Goal: Information Seeking & Learning: Find specific fact

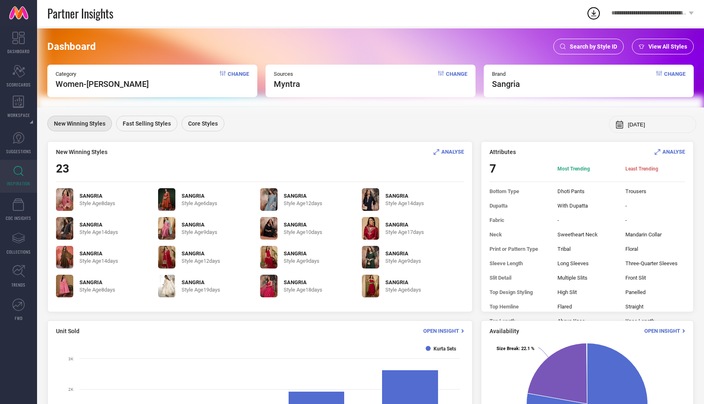
click at [578, 44] on span "Search by Style ID" at bounding box center [593, 46] width 47 height 7
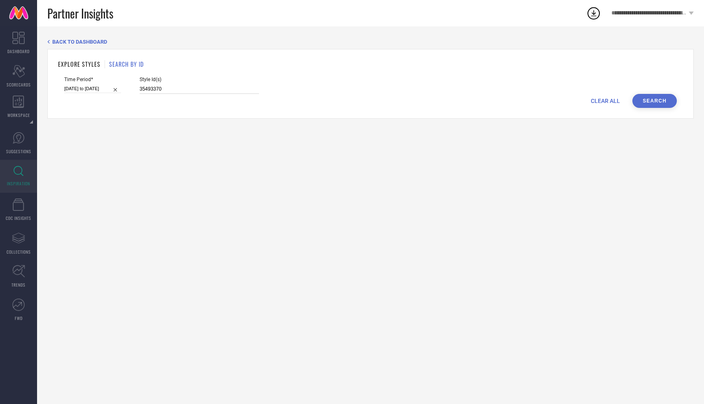
click at [220, 91] on input "35493370" at bounding box center [199, 88] width 119 height 9
paste input "30264587, 32699240, 30264580, 17299496, 20021058, 32369870, 13833450, 30820592,…"
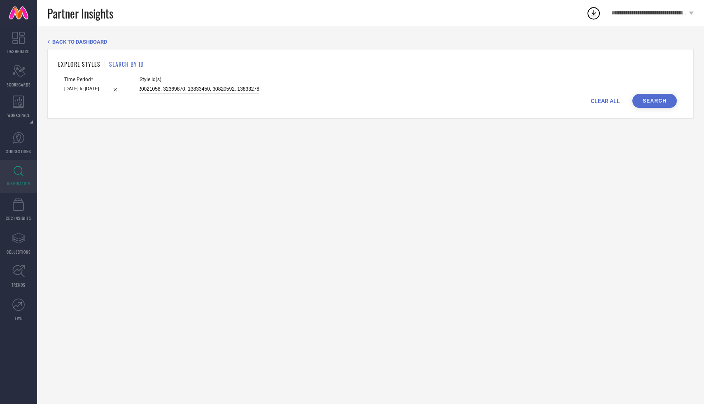
type input "30264587, 32699240, 30264580, 17299496, 20021058, 32369870, 13833450, 30820592,…"
click at [655, 98] on button "Search" at bounding box center [654, 101] width 44 height 14
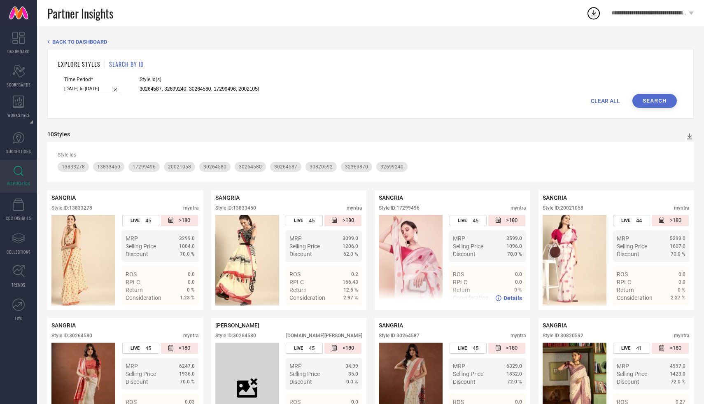
scroll to position [174, 0]
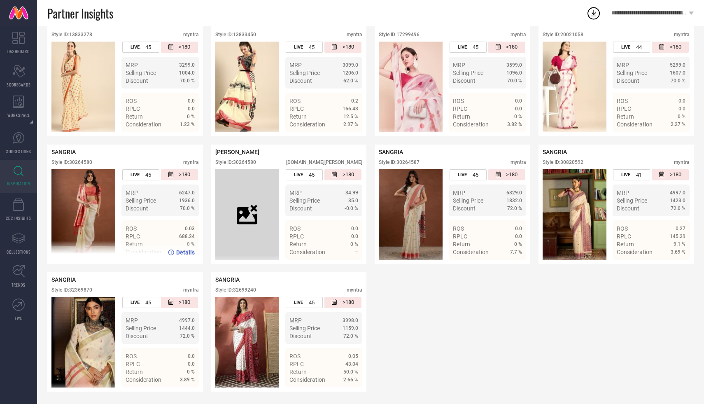
click at [85, 163] on div "Style ID: 30264580" at bounding box center [71, 162] width 41 height 6
copy div "30264580"
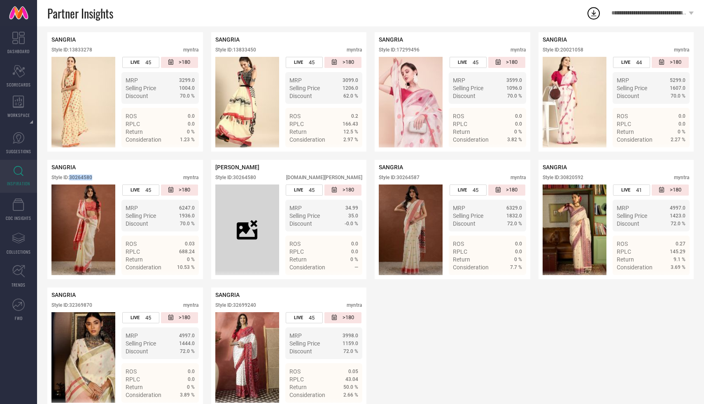
scroll to position [158, 0]
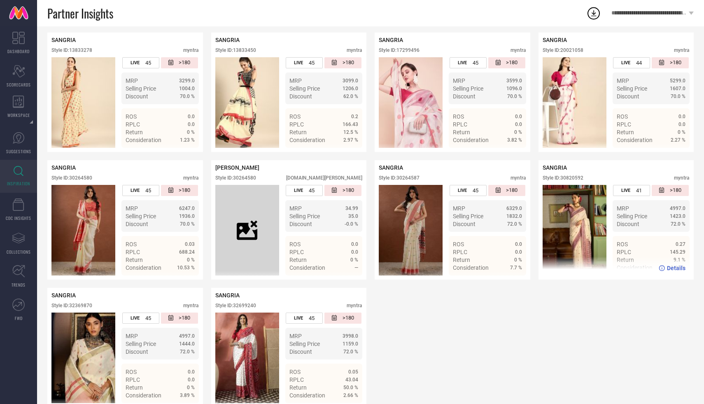
click at [573, 177] on div "Style ID: 30820592" at bounding box center [563, 178] width 41 height 6
copy div "30820592"
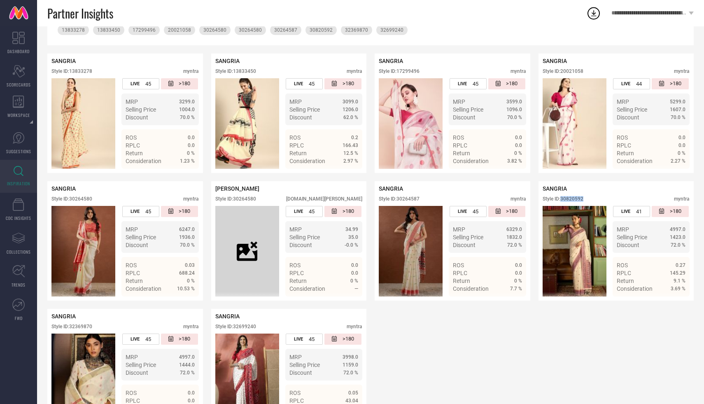
scroll to position [136, 0]
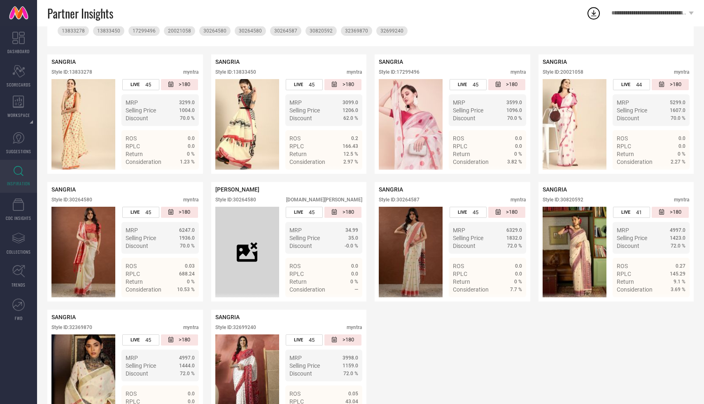
click at [459, 338] on div "SANGRIA Style ID: 13833278 myntra LIVE 45 >180 MRP 3299.0 Selling Price 1004.0 …" at bounding box center [370, 241] width 646 height 375
